Goal: Information Seeking & Learning: Learn about a topic

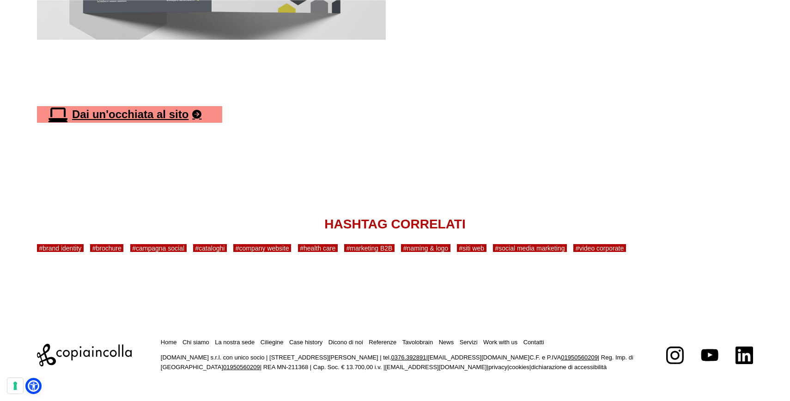
scroll to position [4103, 0]
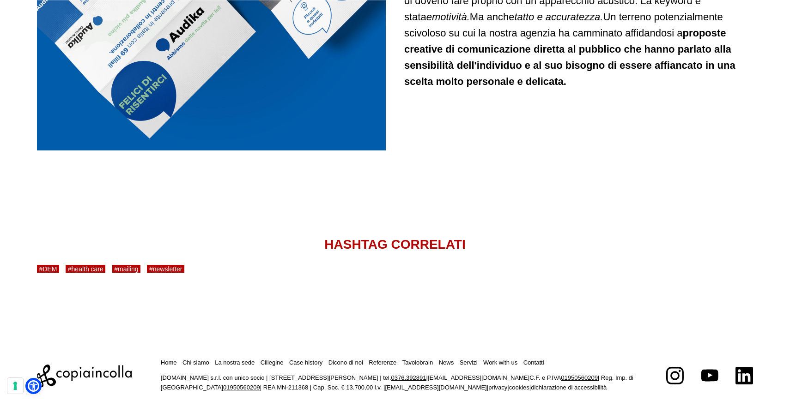
scroll to position [1517, 0]
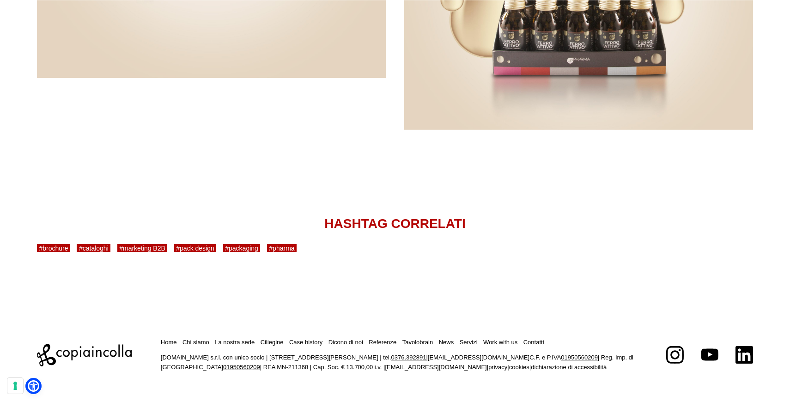
scroll to position [1784, 0]
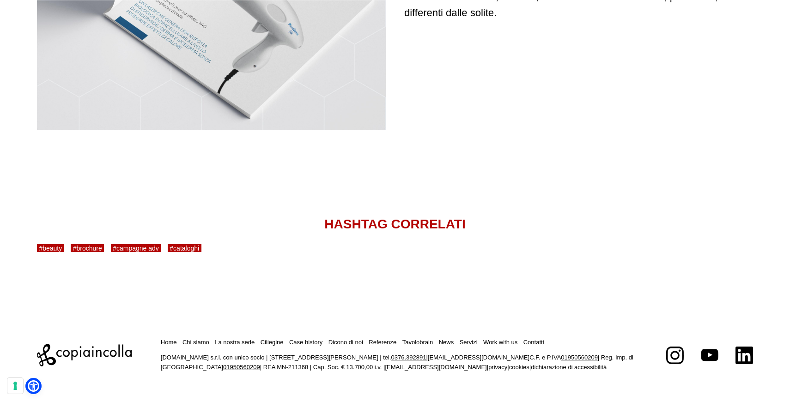
scroll to position [3081, 0]
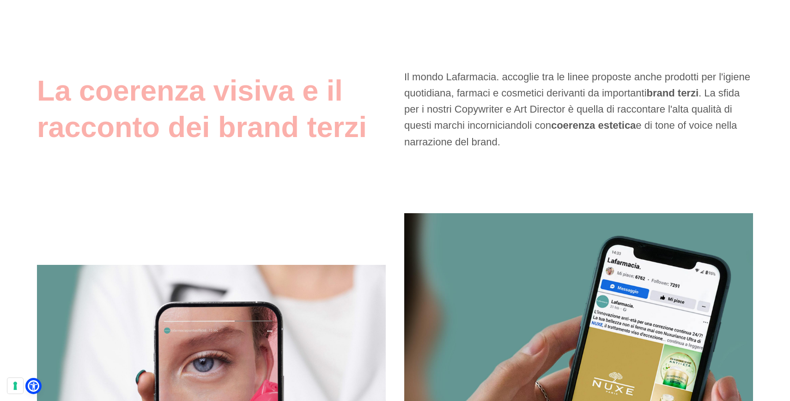
scroll to position [2866, 0]
